Goal: Task Accomplishment & Management: Use online tool/utility

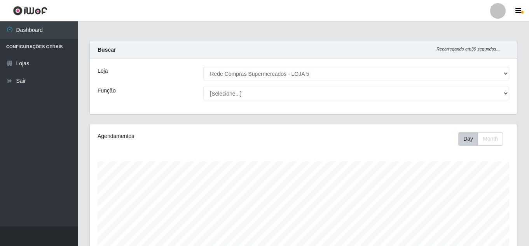
select select "397"
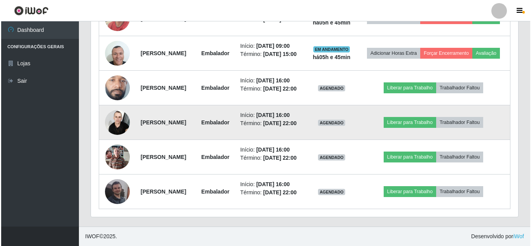
scroll to position [472, 0]
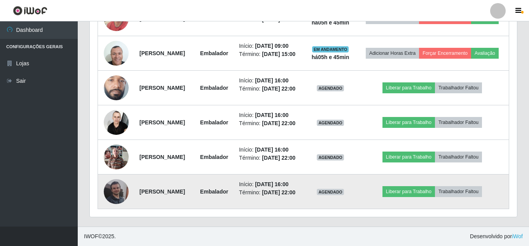
click at [118, 185] on img at bounding box center [116, 191] width 25 height 25
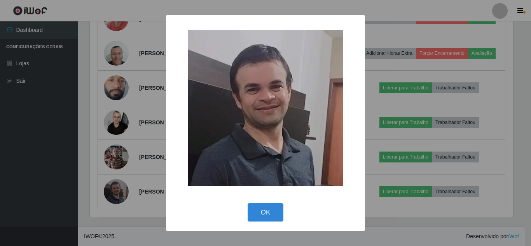
click at [73, 130] on div "× OK Cancel" at bounding box center [265, 123] width 531 height 246
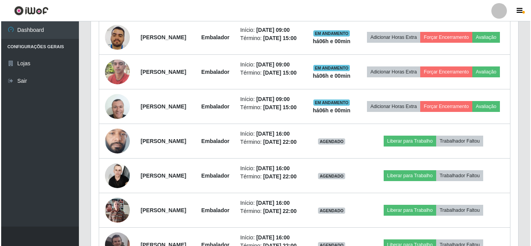
scroll to position [316, 0]
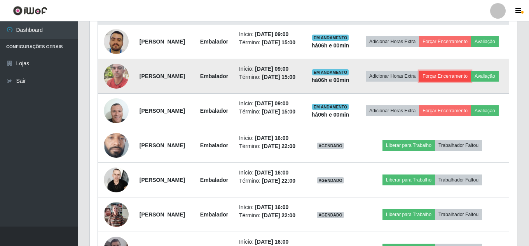
click at [471, 82] on button "Forçar Encerramento" at bounding box center [445, 76] width 52 height 11
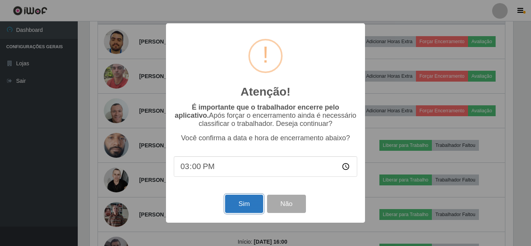
click at [246, 201] on button "Sim" at bounding box center [244, 204] width 38 height 18
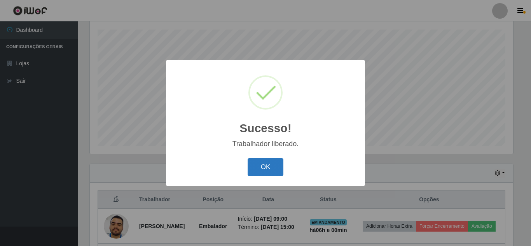
click at [256, 165] on button "OK" at bounding box center [266, 167] width 36 height 18
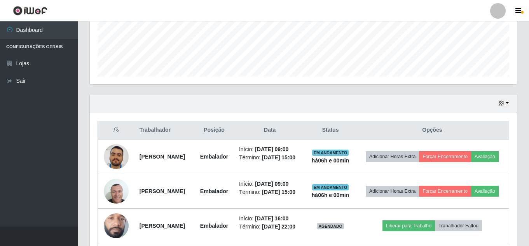
scroll to position [209, 0]
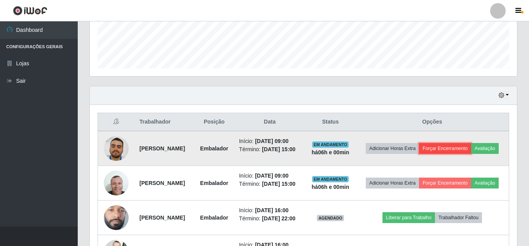
click at [471, 148] on button "Forçar Encerramento" at bounding box center [445, 148] width 52 height 11
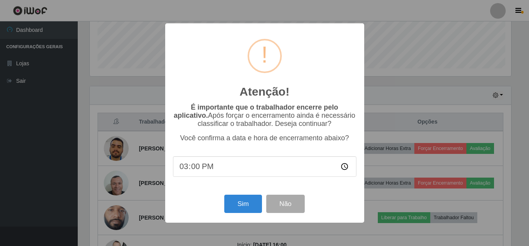
scroll to position [161, 423]
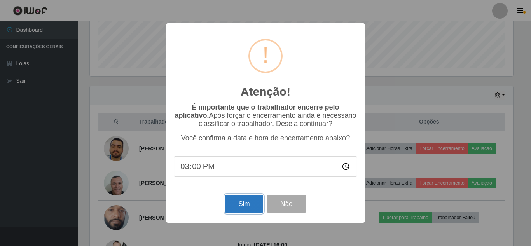
click at [260, 208] on button "Sim" at bounding box center [244, 204] width 38 height 18
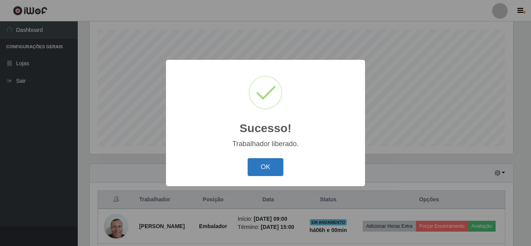
click at [265, 166] on button "OK" at bounding box center [266, 167] width 36 height 18
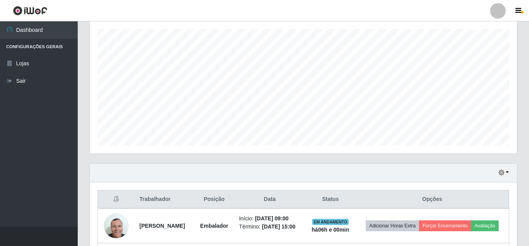
scroll to position [209, 0]
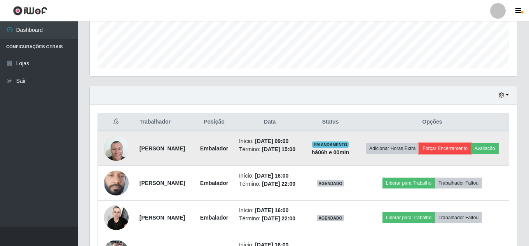
click at [471, 150] on button "Forçar Encerramento" at bounding box center [445, 148] width 52 height 11
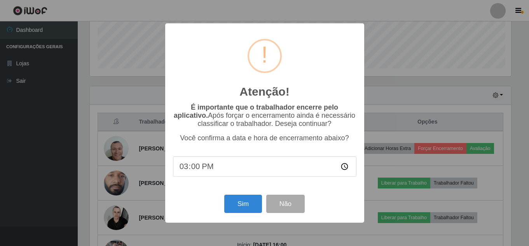
scroll to position [161, 423]
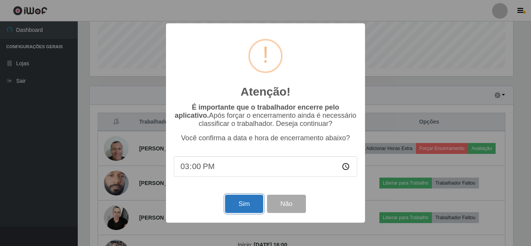
click at [245, 205] on button "Sim" at bounding box center [244, 204] width 38 height 18
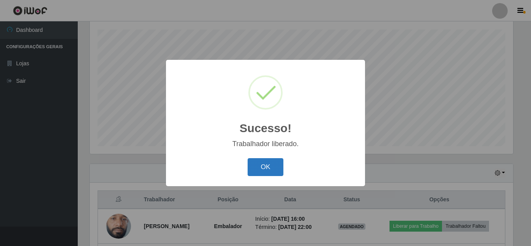
click at [264, 165] on button "OK" at bounding box center [266, 167] width 36 height 18
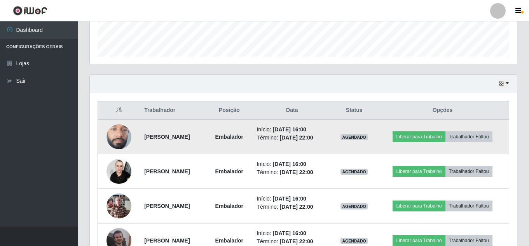
scroll to position [270, 0]
